Goal: Information Seeking & Learning: Learn about a topic

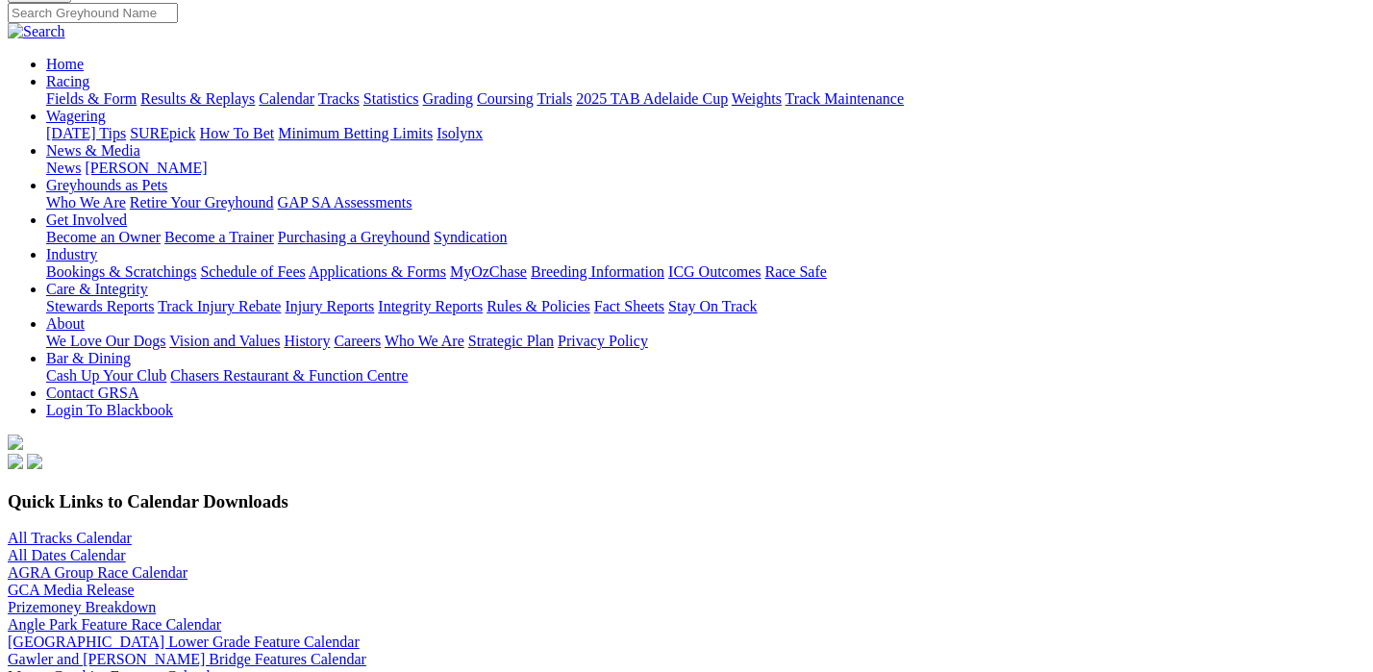
scroll to position [192, 0]
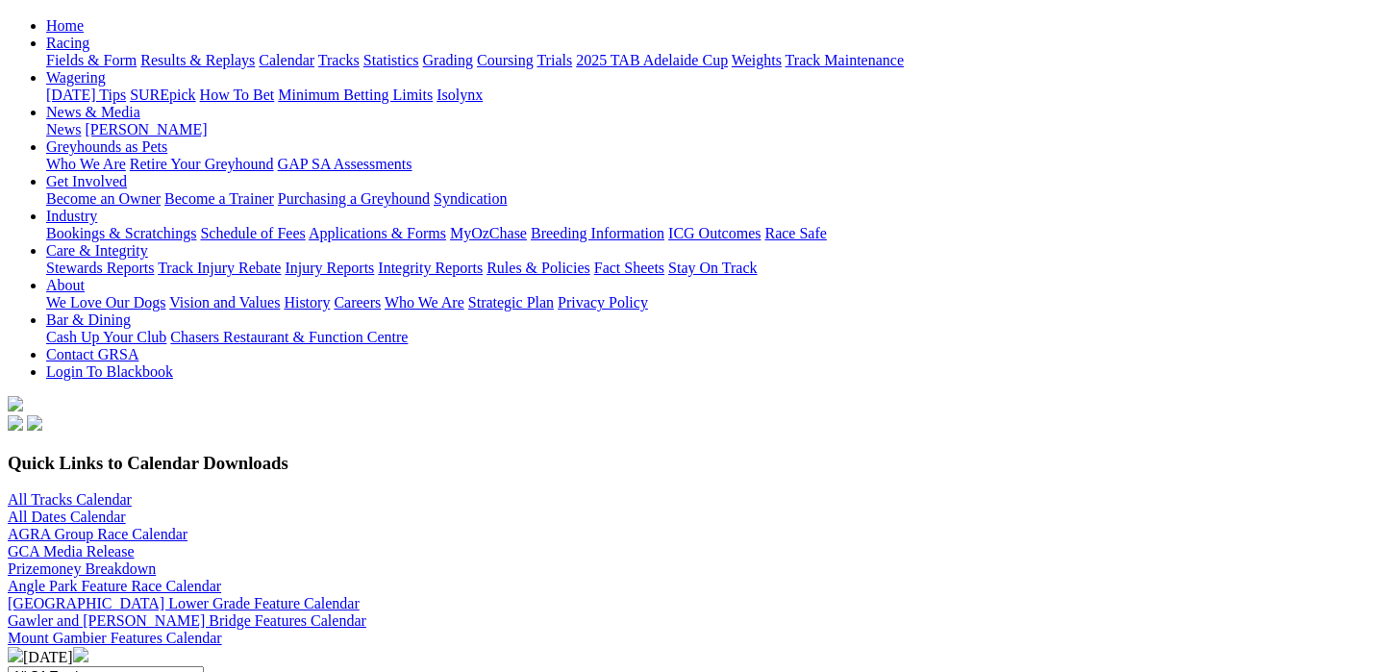
click at [637, 491] on div "All Tracks Calendar All Dates Calendar AGRA Group Race Calendar GCA Media Relea…" at bounding box center [686, 534] width 1357 height 87
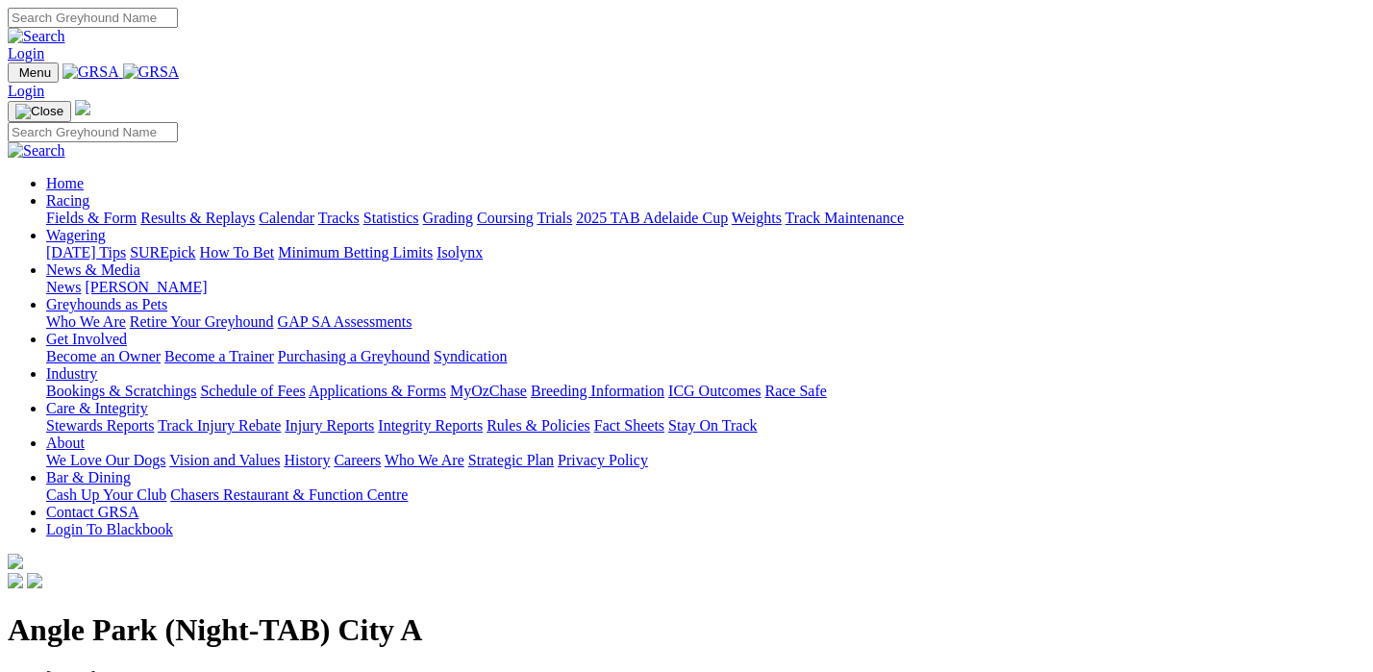
click at [94, 210] on link "Fields & Form" at bounding box center [91, 218] width 90 height 16
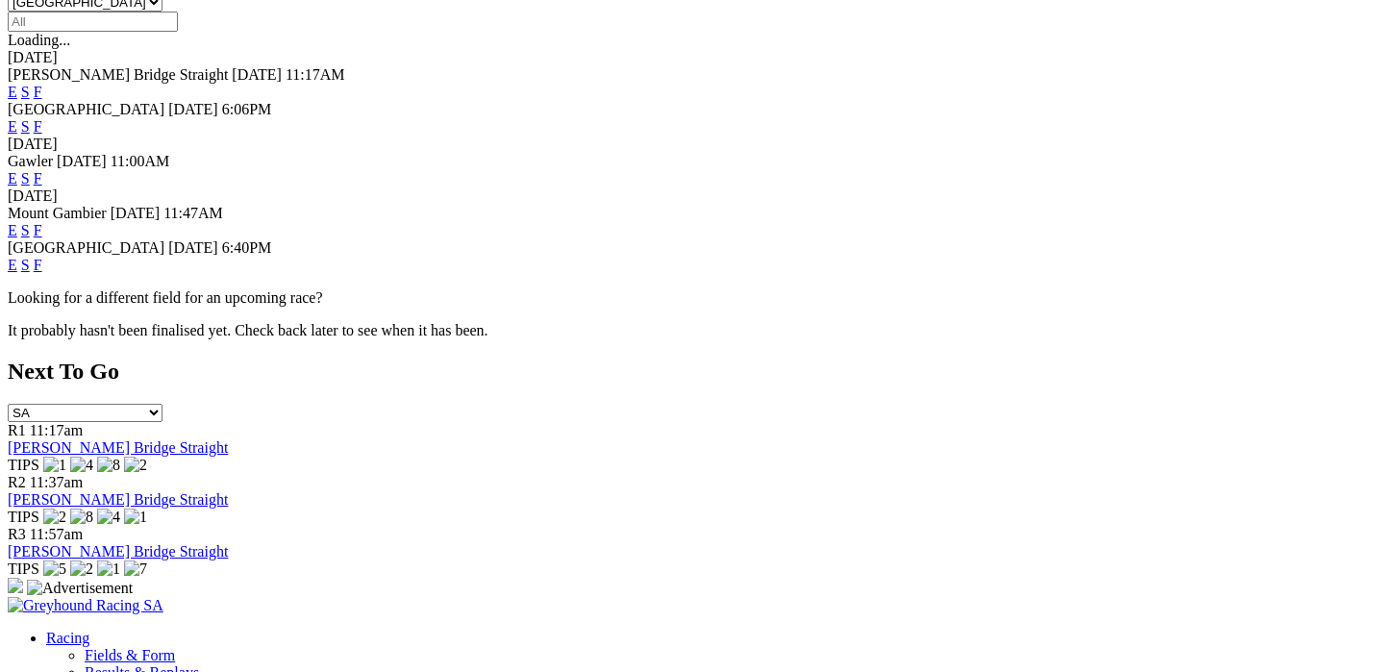
scroll to position [595, 0]
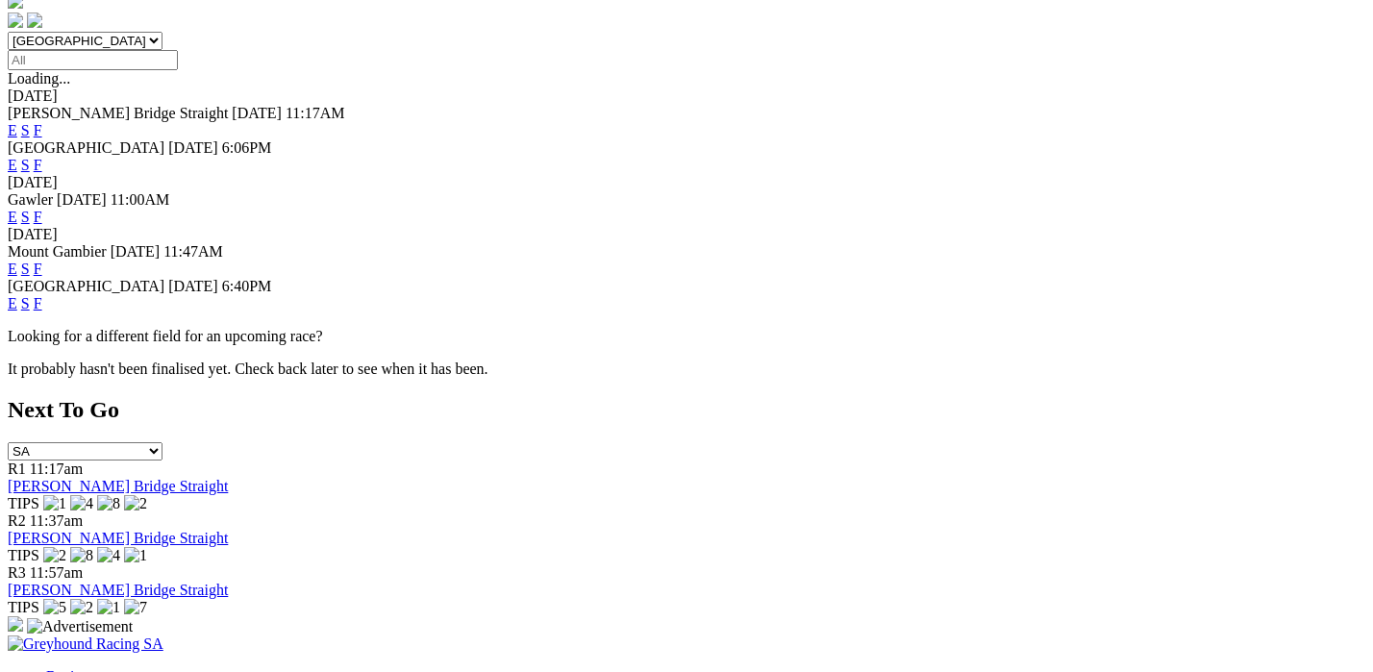
click at [42, 295] on link "F" at bounding box center [38, 303] width 9 height 16
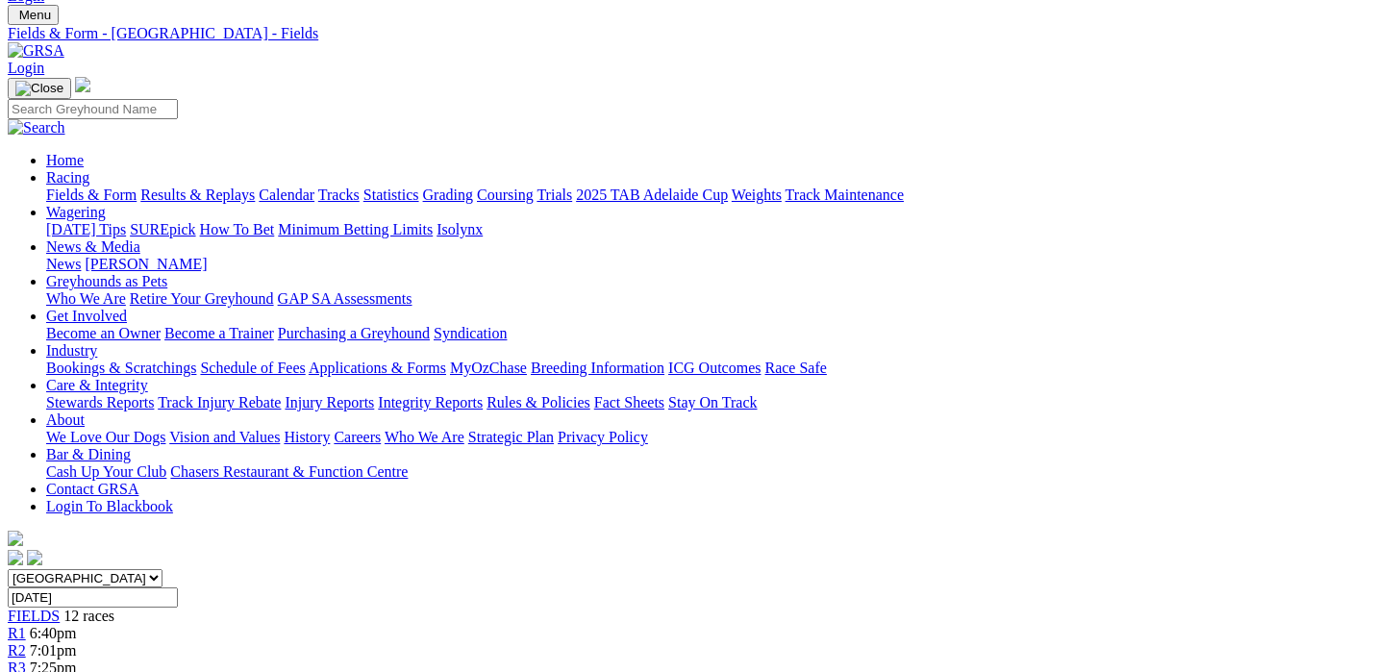
scroll to position [18, 0]
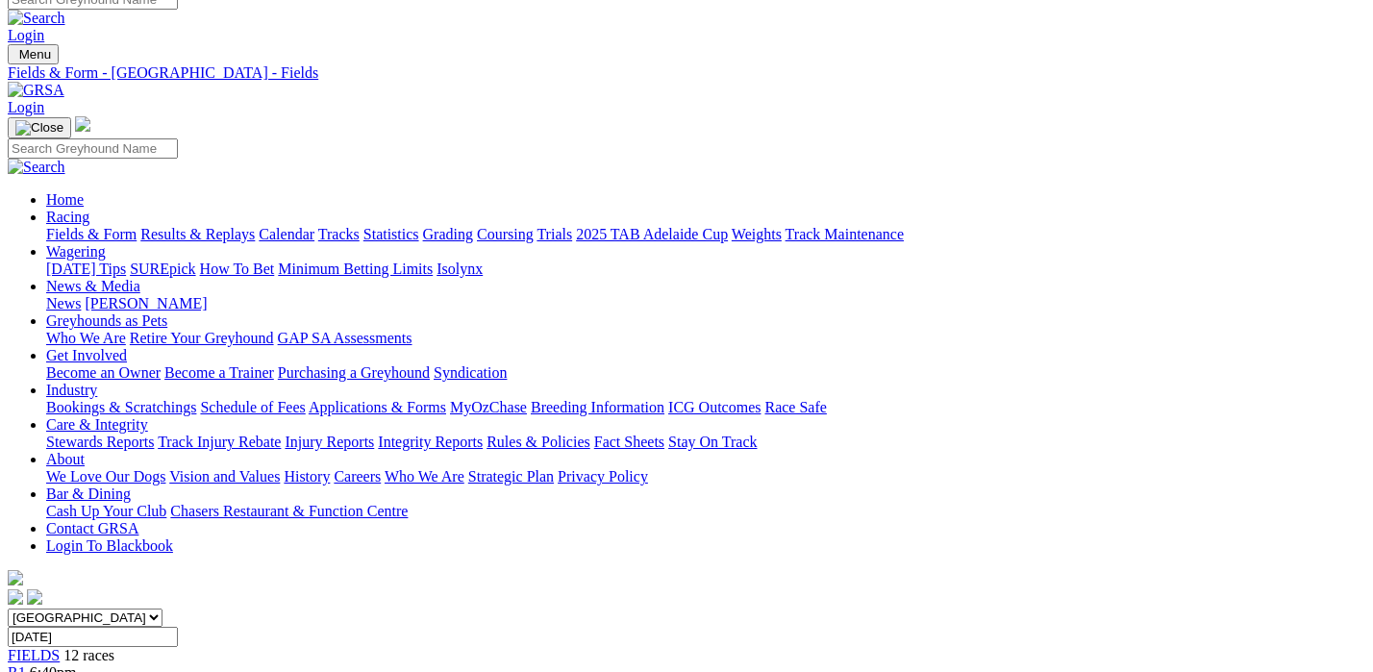
click at [110, 226] on link "Fields & Form" at bounding box center [91, 234] width 90 height 16
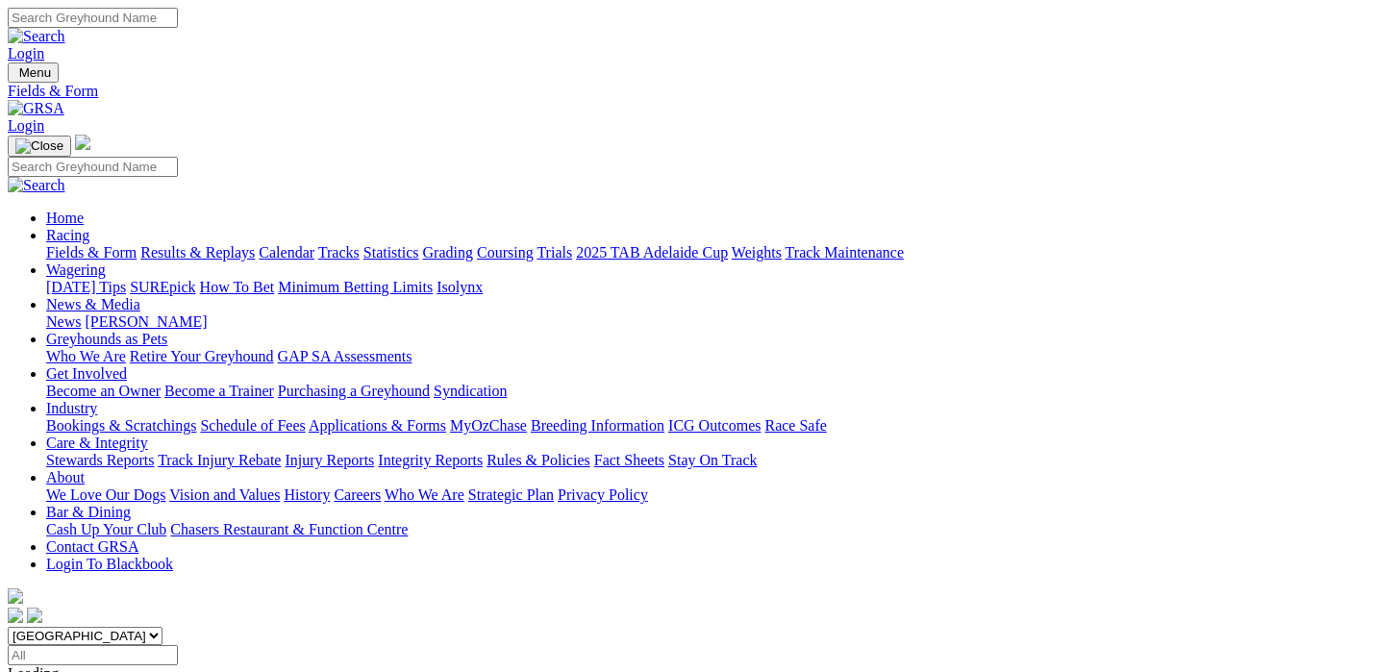
scroll to position [634, 0]
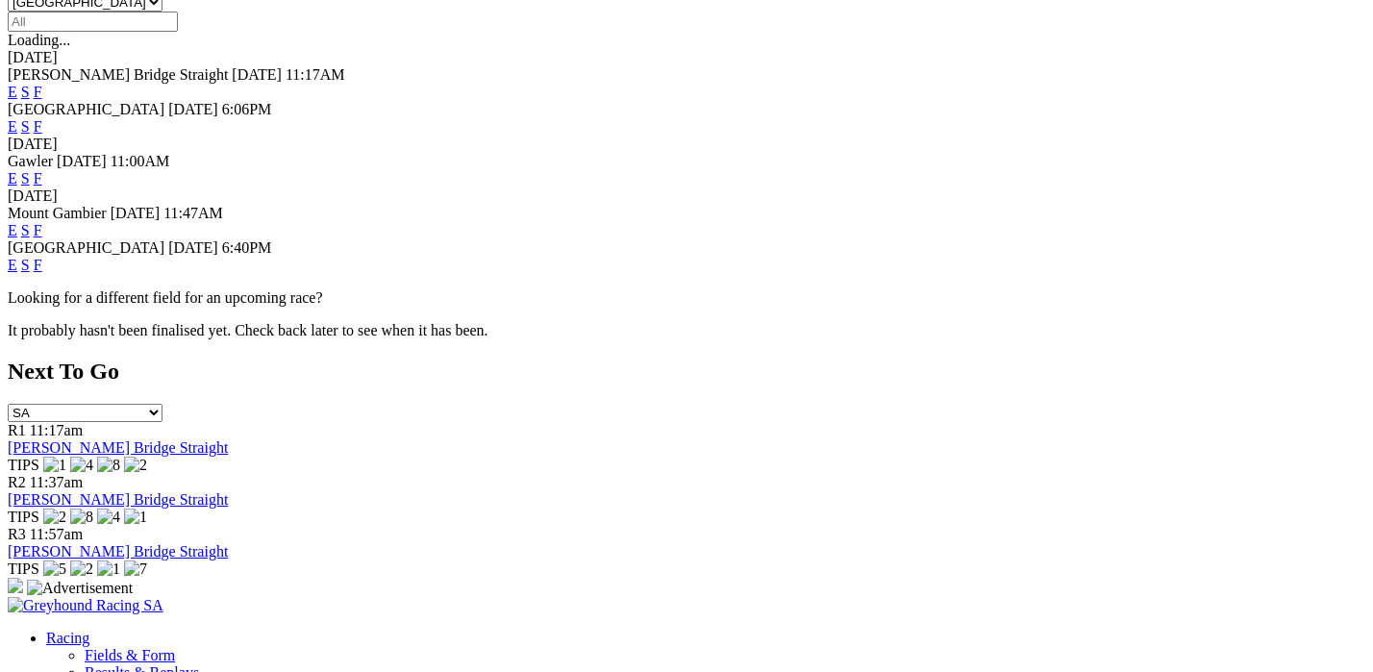
click at [17, 257] on link "E" at bounding box center [13, 265] width 10 height 16
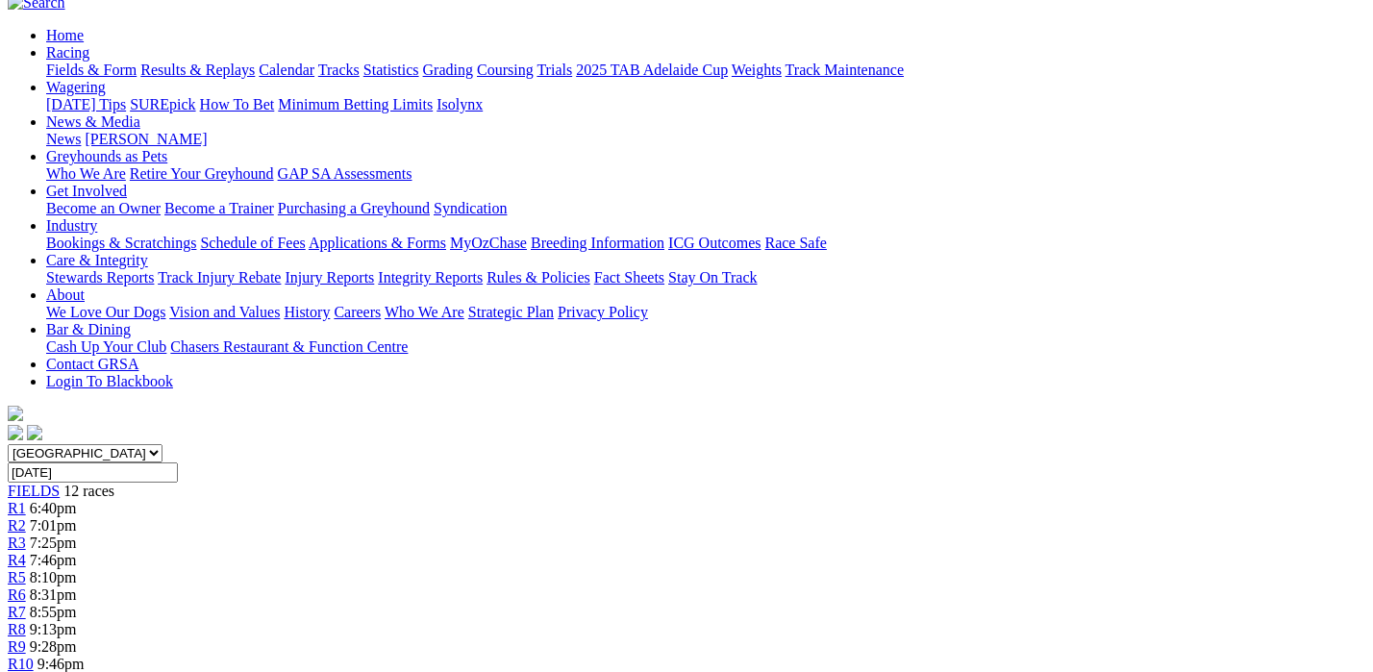
scroll to position [144, 0]
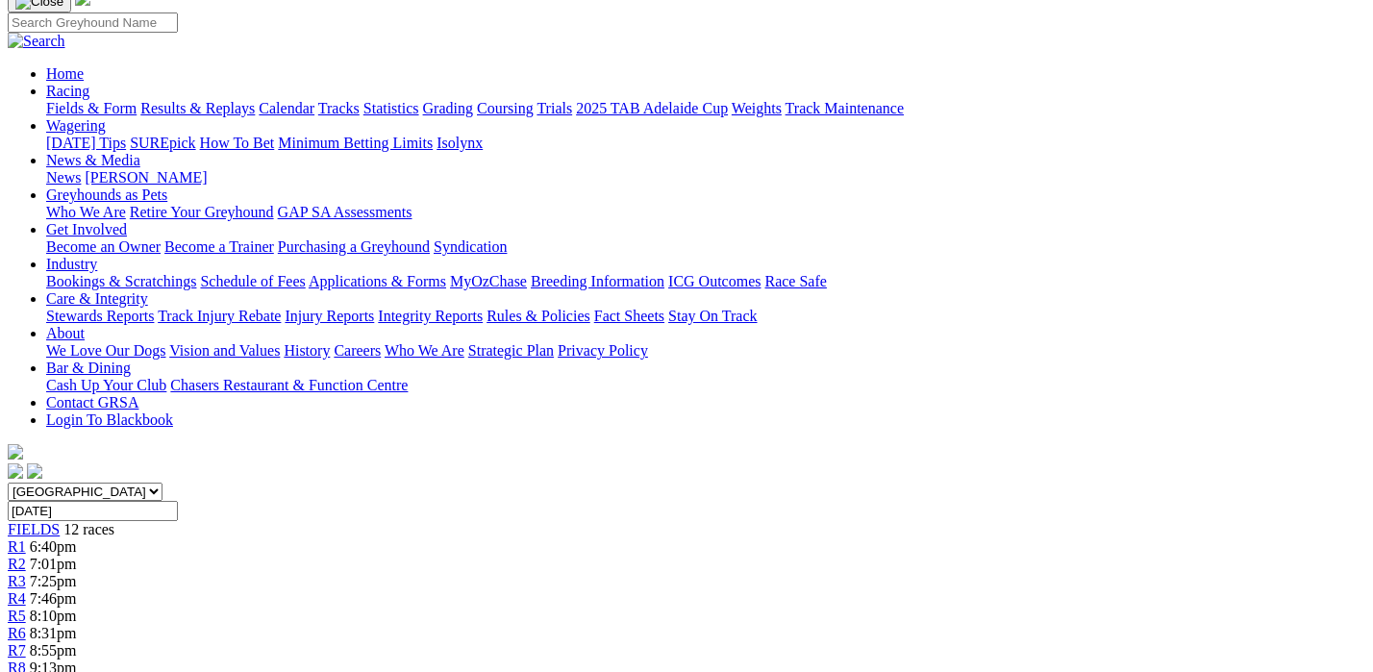
click at [77, 625] on span "8:31pm" at bounding box center [53, 633] width 47 height 16
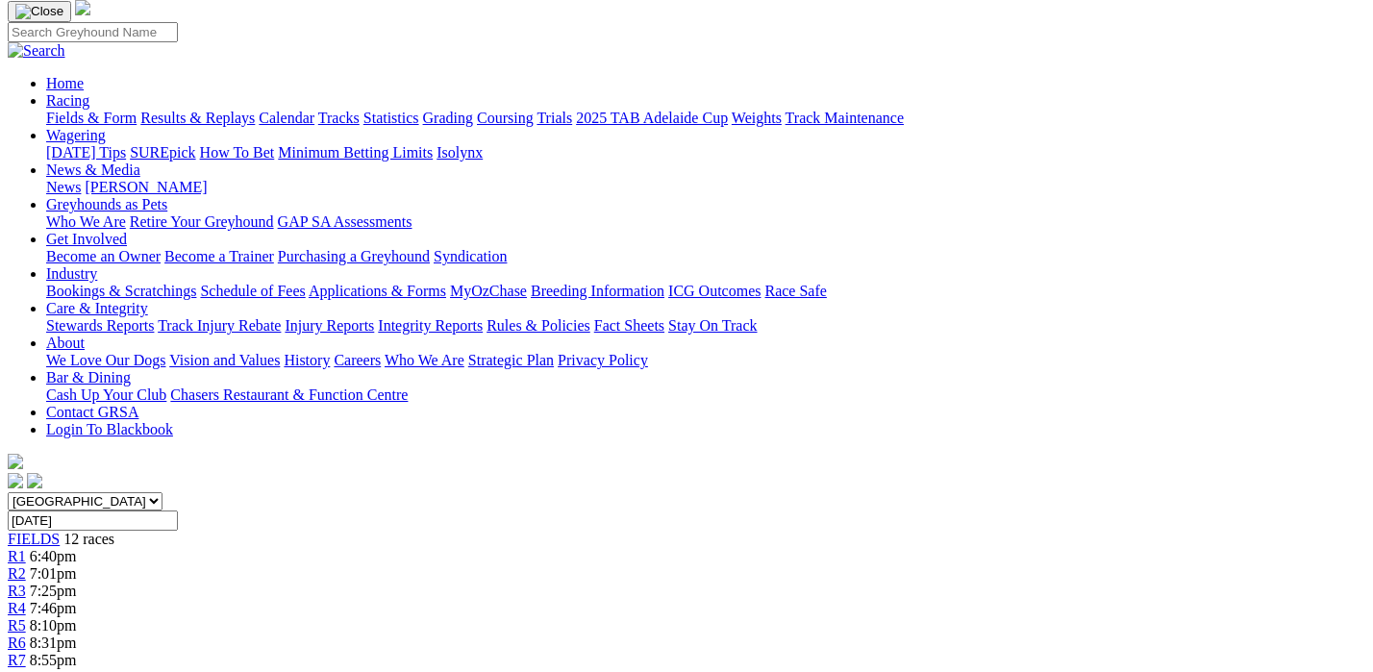
scroll to position [95, 0]
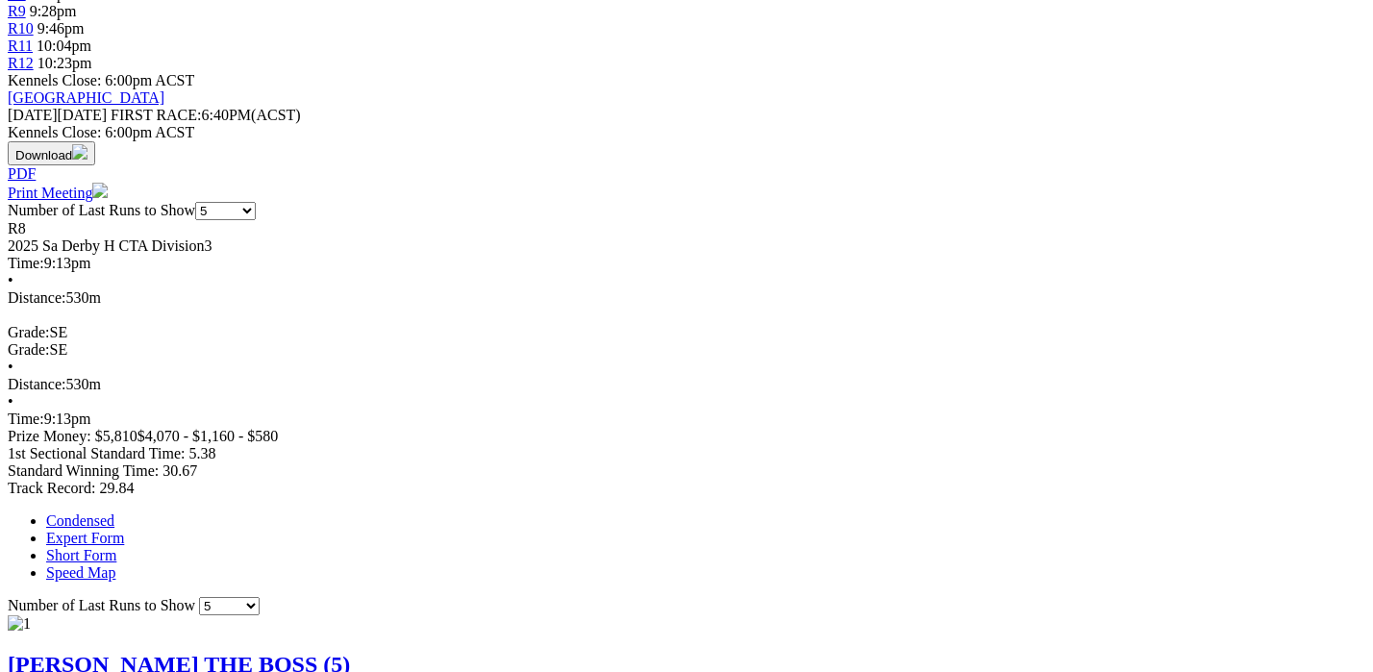
scroll to position [864, 0]
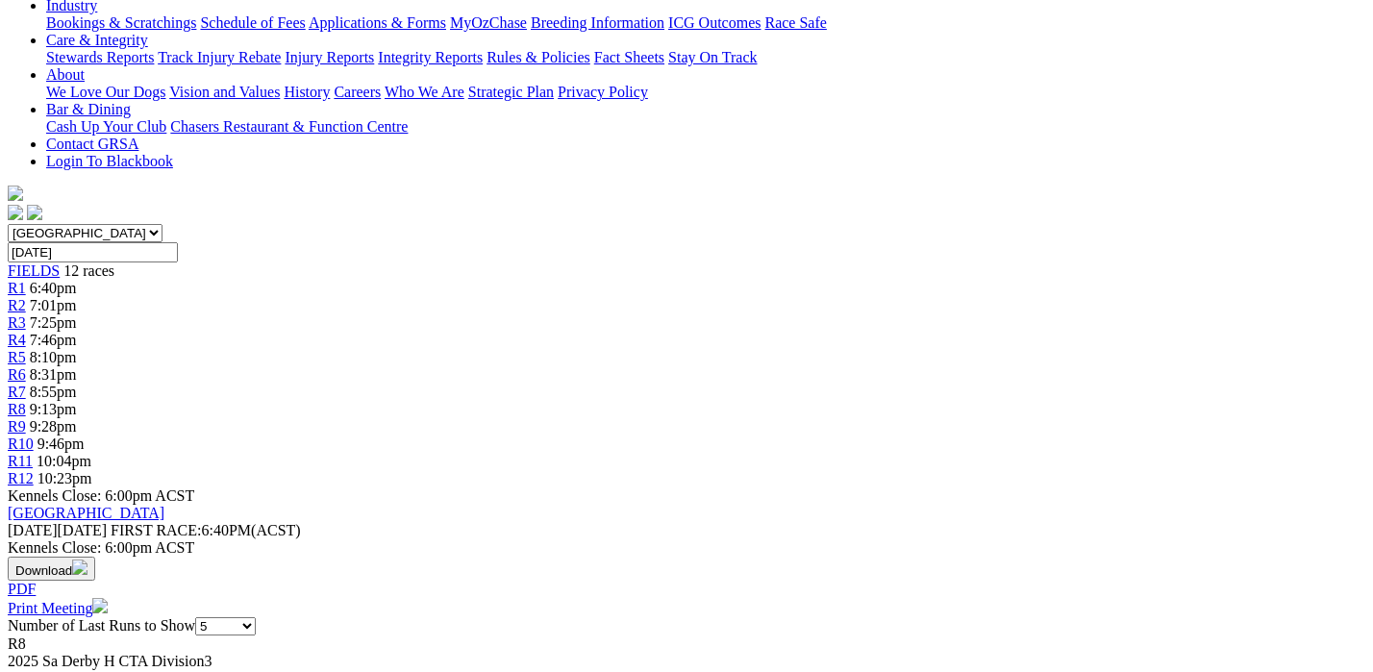
scroll to position [364, 0]
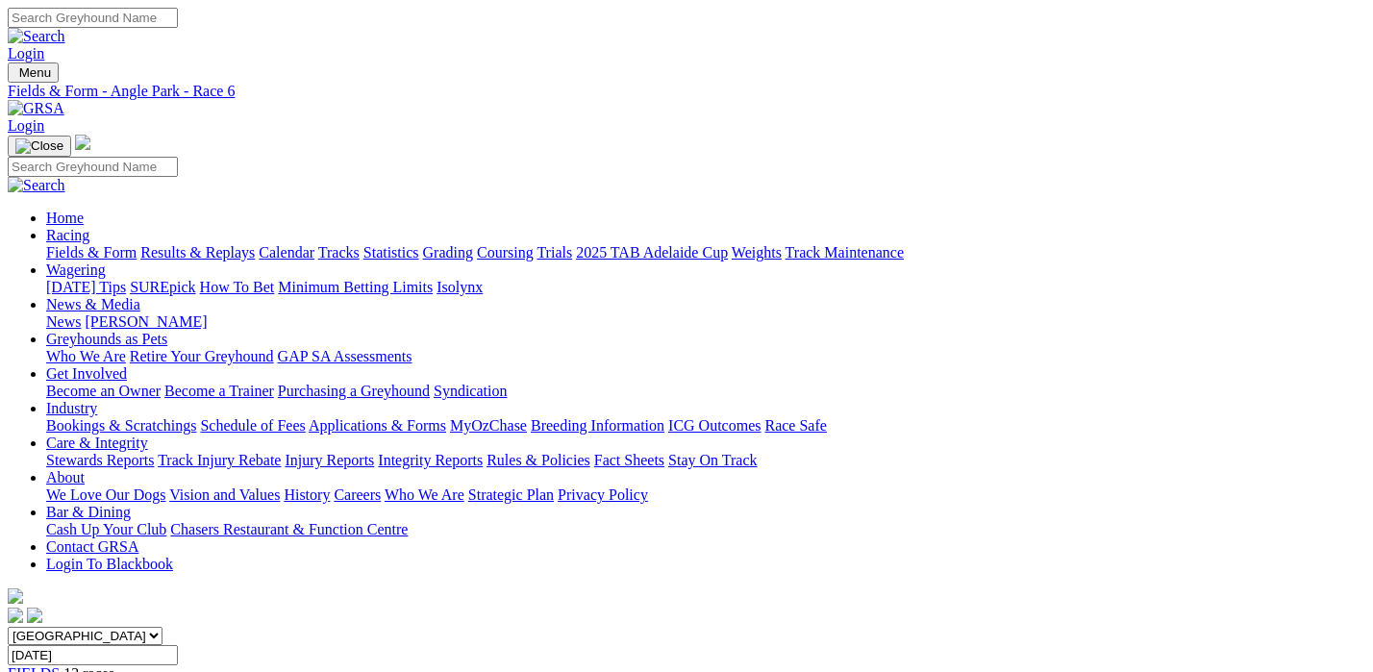
scroll to position [95, 0]
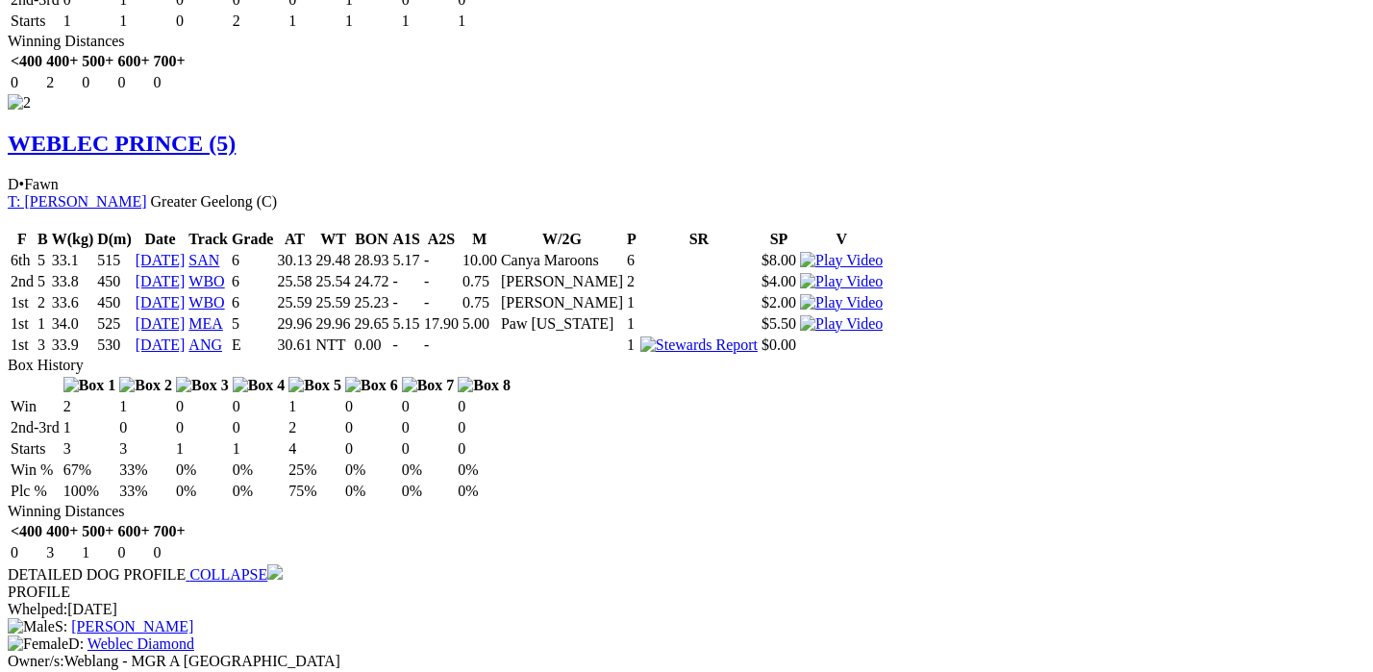
scroll to position [2344, 0]
